Goal: Task Accomplishment & Management: Manage account settings

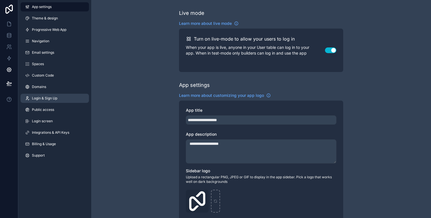
click at [43, 95] on link "Login & Sign Up" at bounding box center [55, 98] width 68 height 9
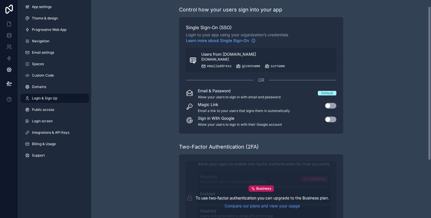
scroll to position [1, 0]
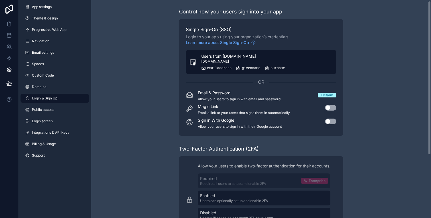
click at [269, 62] on div "Users from publicfirst.co.uk login.microsoftonline.com emailaddress givenname s…" at bounding box center [243, 61] width 84 height 17
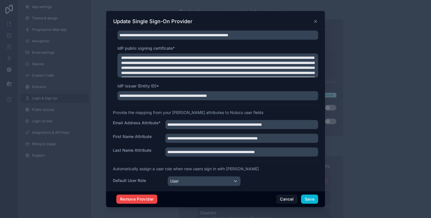
scroll to position [104, 0]
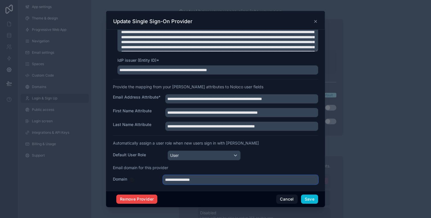
click at [215, 178] on input "**********" at bounding box center [240, 179] width 155 height 9
type input "**********"
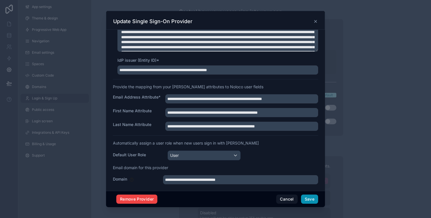
click at [308, 200] on button "Save" at bounding box center [309, 198] width 17 height 9
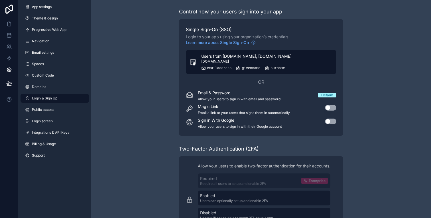
click at [223, 58] on span "Users from [DOMAIN_NAME], [DOMAIN_NAME]" at bounding box center [246, 56] width 90 height 6
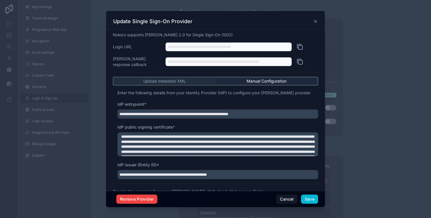
click at [299, 48] on icon at bounding box center [300, 46] width 7 height 7
click at [319, 21] on div "Update Single Sign-On Provider" at bounding box center [215, 20] width 219 height 19
click at [314, 22] on icon at bounding box center [315, 21] width 5 height 5
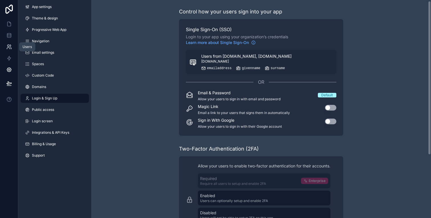
click at [8, 43] on link at bounding box center [9, 46] width 18 height 11
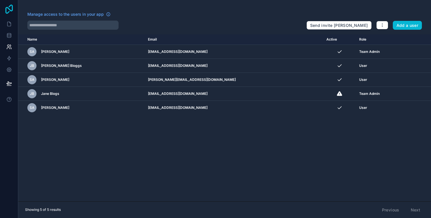
click at [13, 6] on icon at bounding box center [8, 9] width 11 height 9
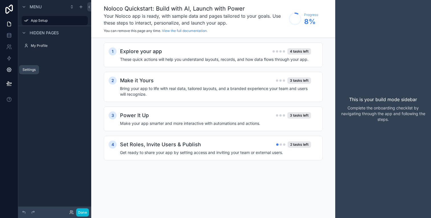
click at [9, 70] on icon at bounding box center [8, 69] width 1 height 1
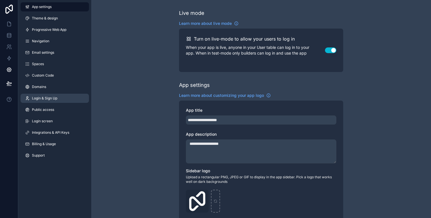
click at [45, 96] on span "Login & Sign Up" at bounding box center [44, 98] width 25 height 5
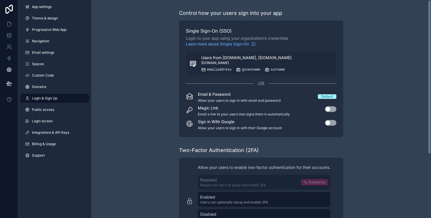
click at [332, 123] on button "Use setting" at bounding box center [330, 123] width 11 height 6
